Goal: Task Accomplishment & Management: Manage account settings

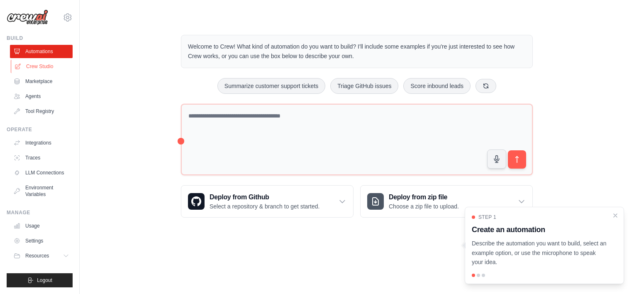
click at [32, 68] on link "Crew Studio" at bounding box center [42, 66] width 63 height 13
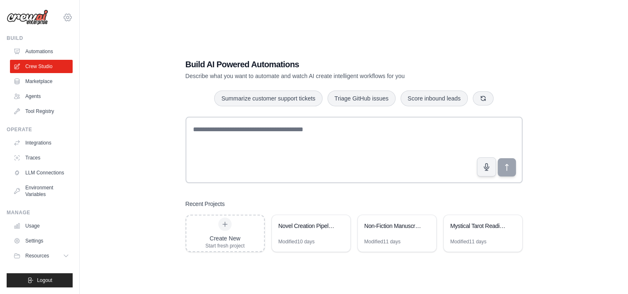
click at [66, 17] on icon at bounding box center [67, 17] width 2 height 2
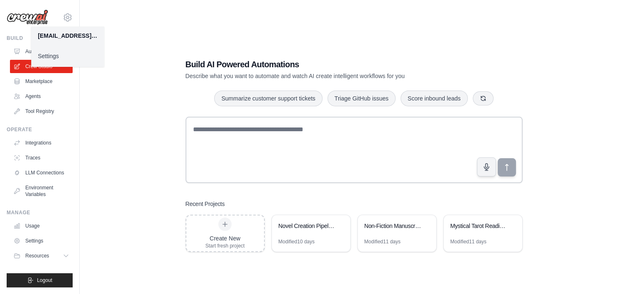
click at [55, 55] on link "Settings" at bounding box center [67, 56] width 73 height 15
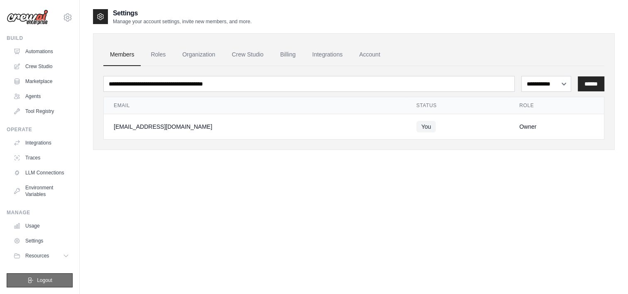
click at [48, 278] on span "Logout" at bounding box center [44, 280] width 15 height 7
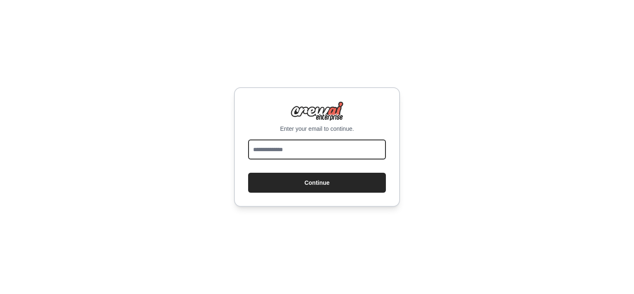
click at [277, 149] on input "email" at bounding box center [317, 149] width 138 height 20
type input "**********"
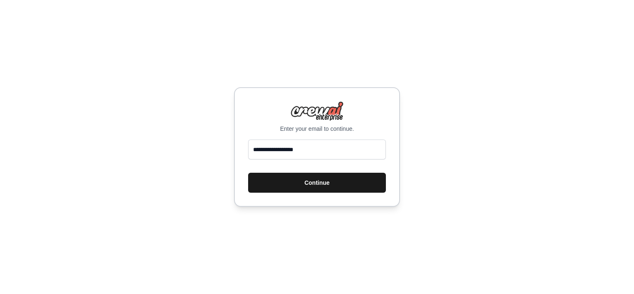
click at [249, 186] on button "Continue" at bounding box center [317, 183] width 138 height 20
click at [278, 187] on button "Continue" at bounding box center [317, 183] width 138 height 20
